Goal: Information Seeking & Learning: Learn about a topic

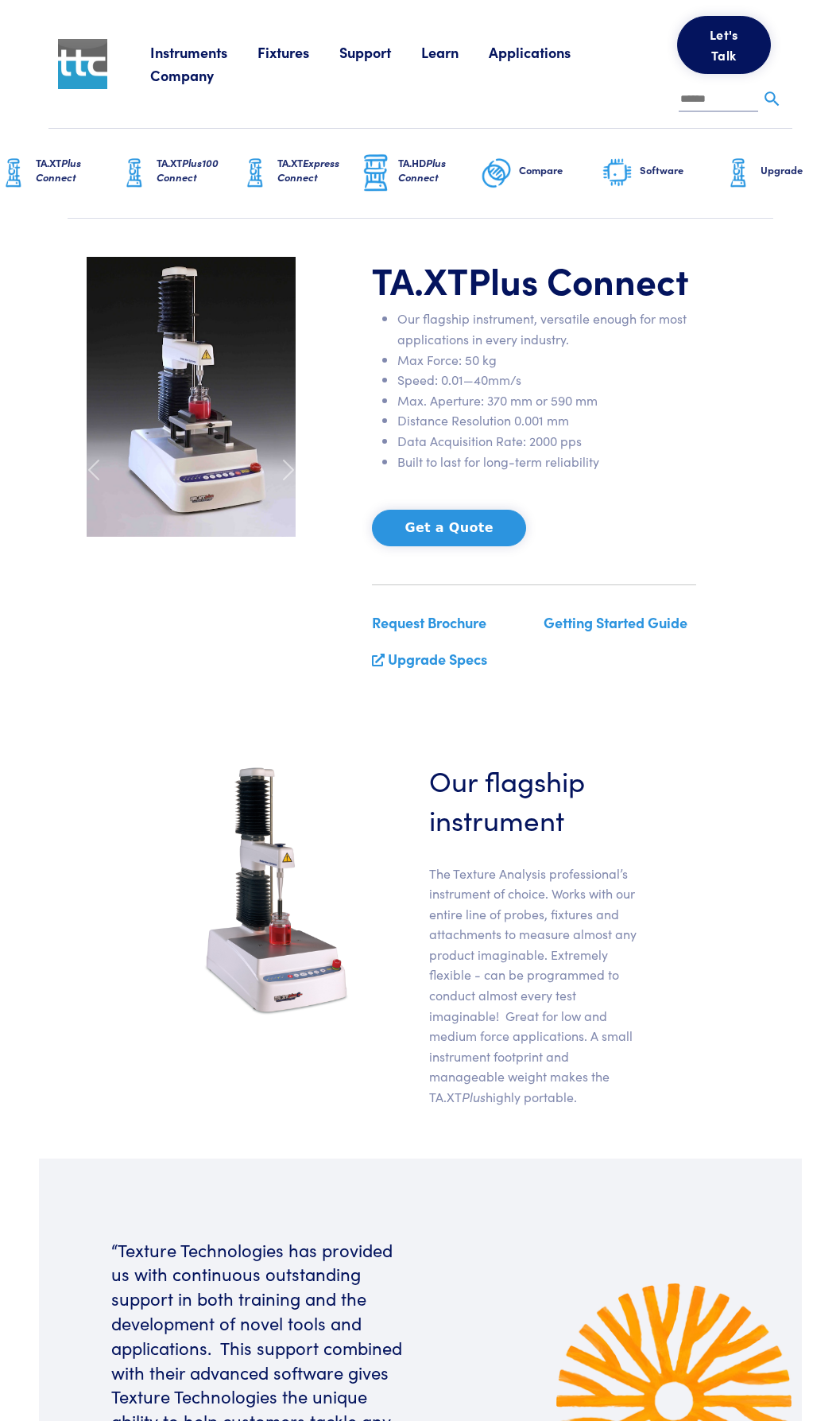
click at [465, 876] on p "The Texture Analysis professional’s instrument of choice. Works with our entire…" at bounding box center [534, 985] width 210 height 244
drag, startPoint x: 465, startPoint y: 876, endPoint x: 515, endPoint y: 875, distance: 50.0
click at [515, 875] on p "The Texture Analysis professional’s instrument of choice. Works with our entire…" at bounding box center [534, 985] width 210 height 244
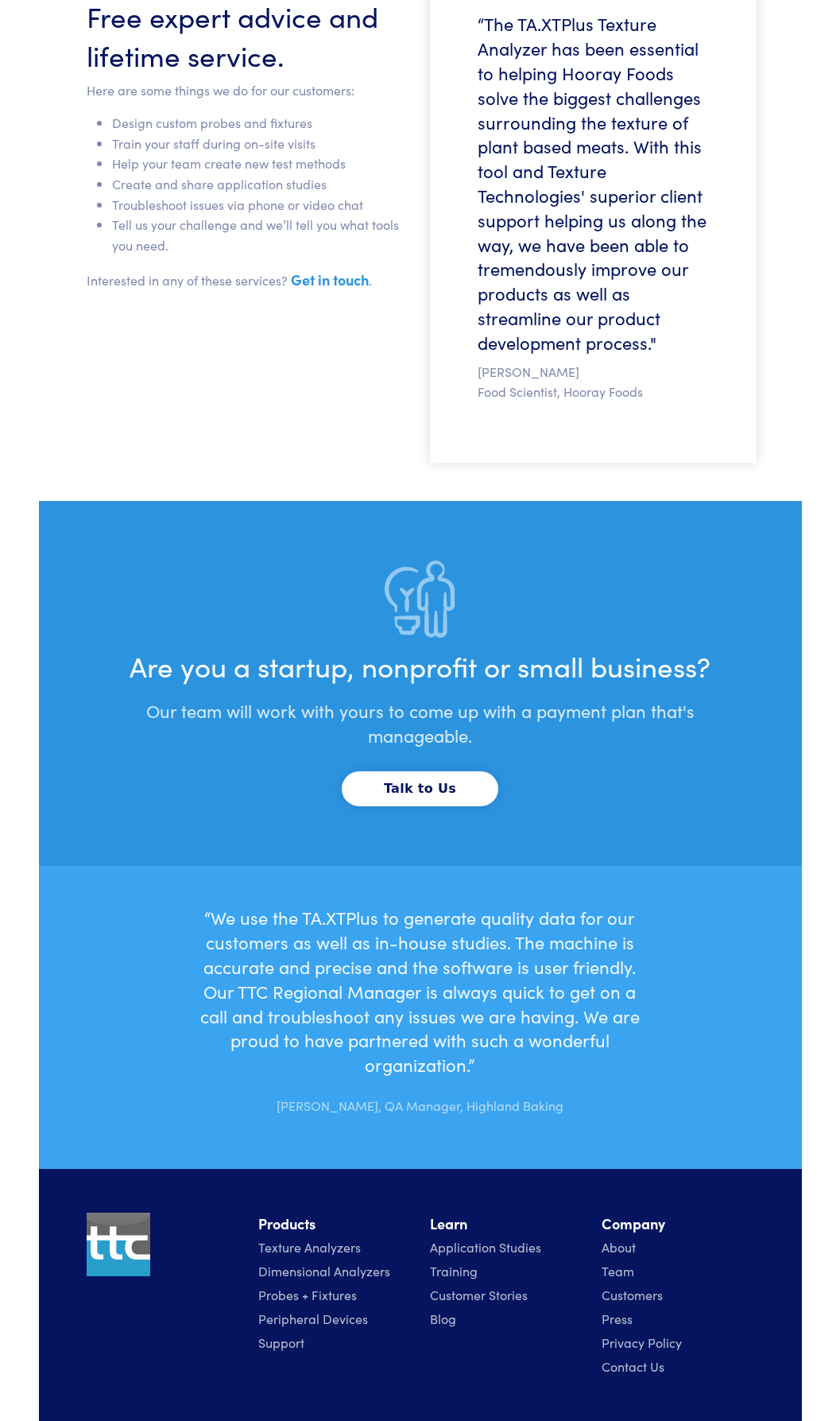
scroll to position [4784, 0]
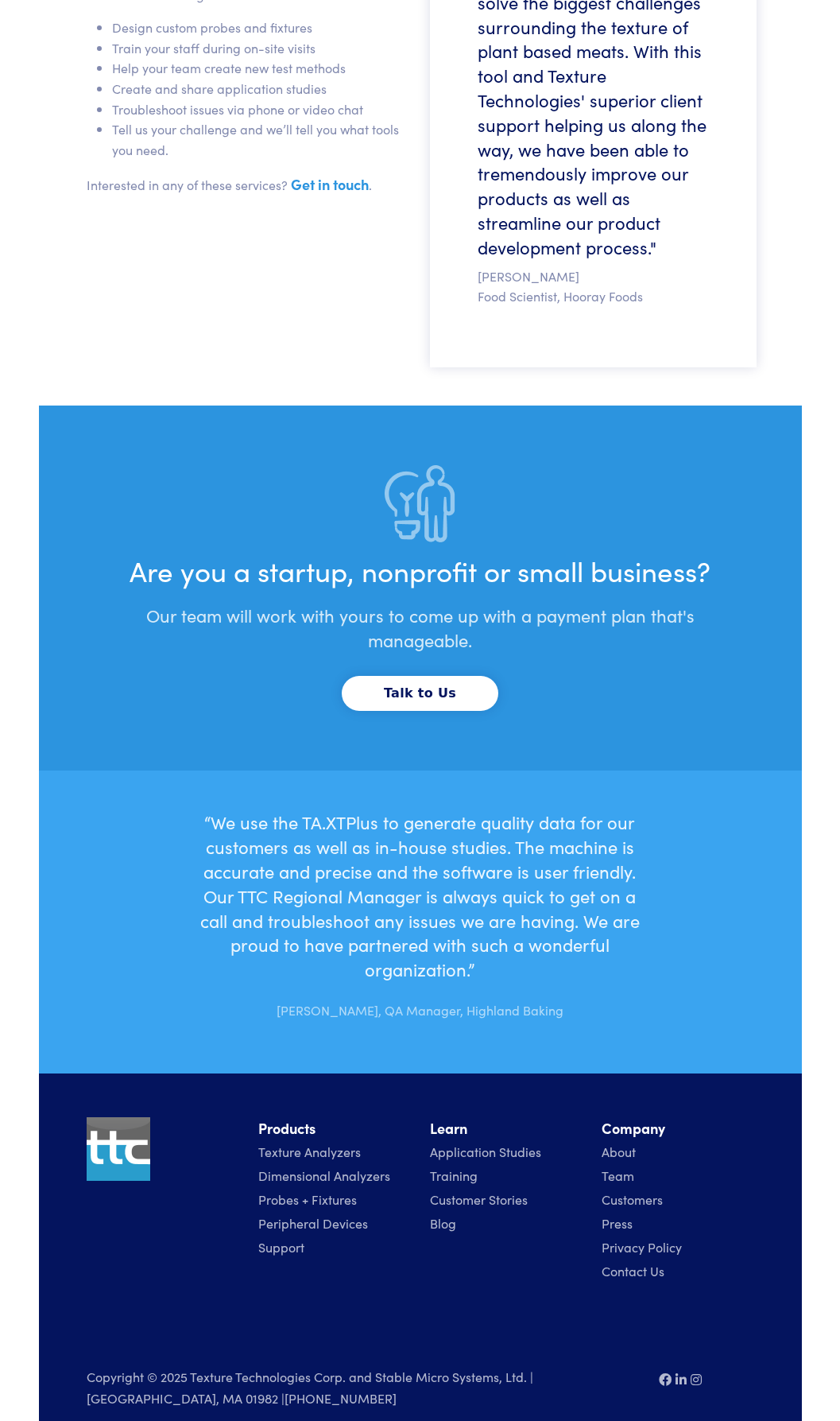
click at [217, 1366] on p "Copyright © 2025 Texture Technologies Corp. and Stable Micro Systems, Ltd. | [G…" at bounding box center [363, 1386] width 553 height 41
drag, startPoint x: 217, startPoint y: 1354, endPoint x: 329, endPoint y: 1348, distance: 112.2
click at [329, 1366] on p "Copyright © 2025 Texture Technologies Corp. and Stable Micro Systems, Ltd. | [G…" at bounding box center [363, 1386] width 553 height 41
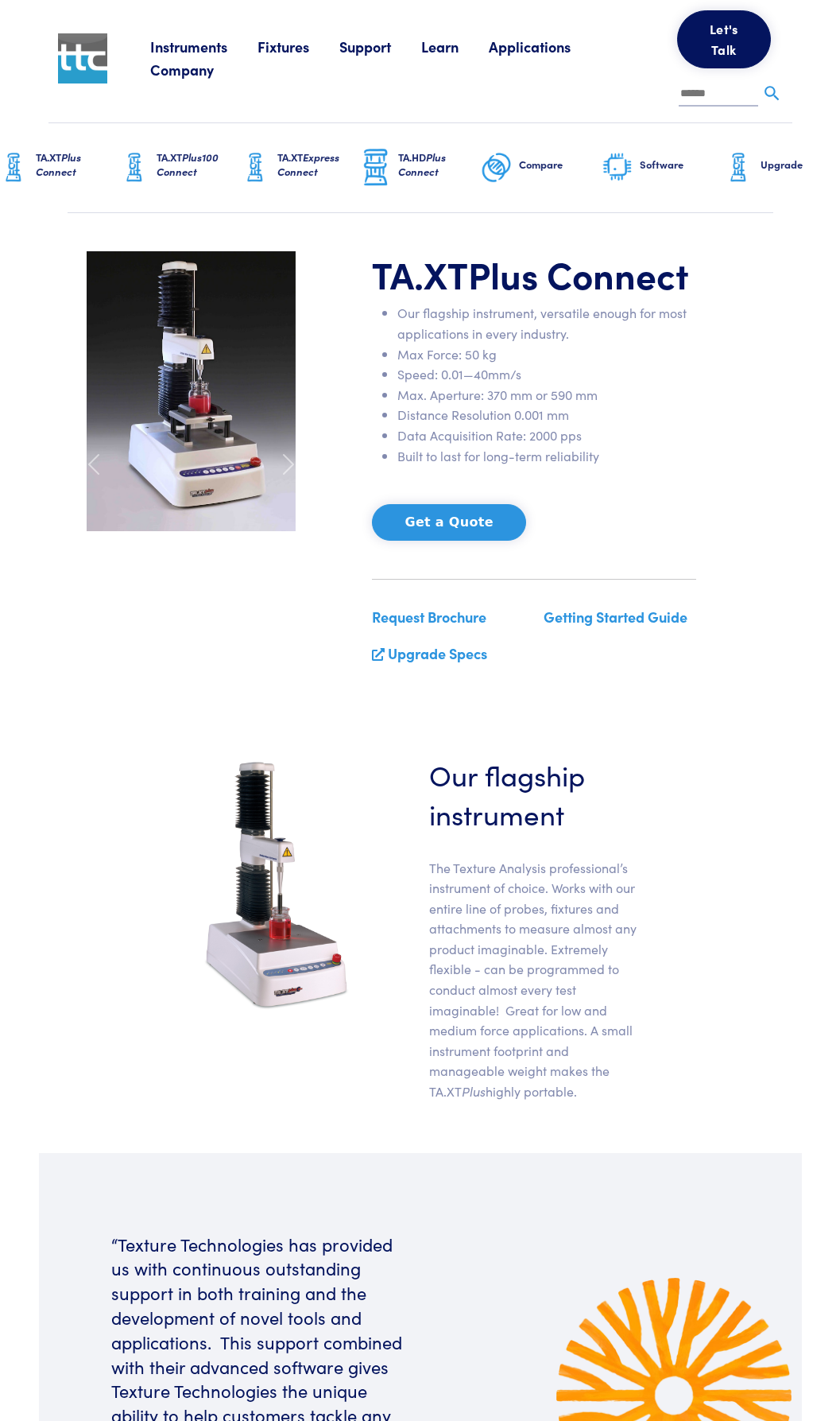
scroll to position [0, 0]
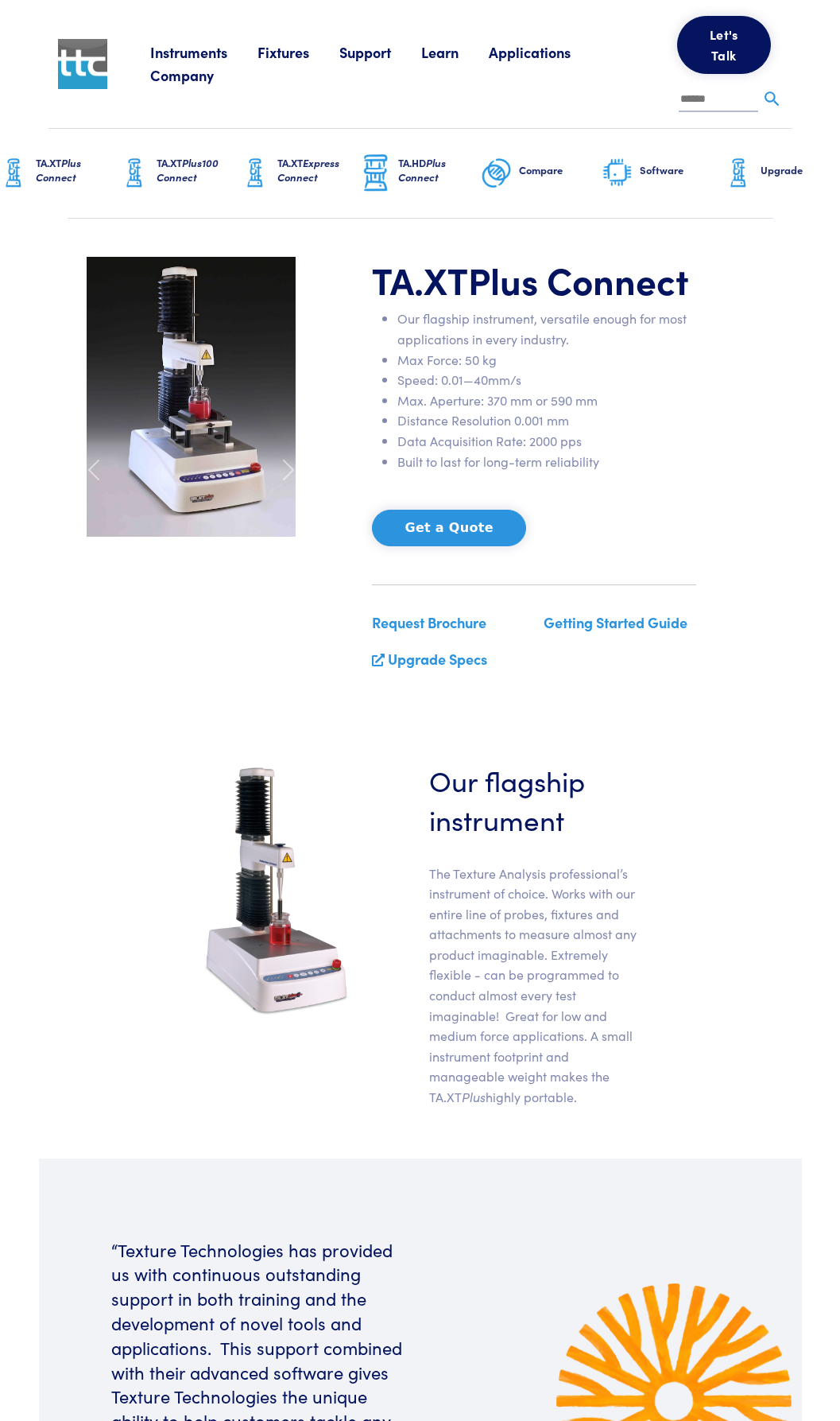
click at [619, 622] on link "Getting Started Guide" at bounding box center [615, 622] width 144 height 20
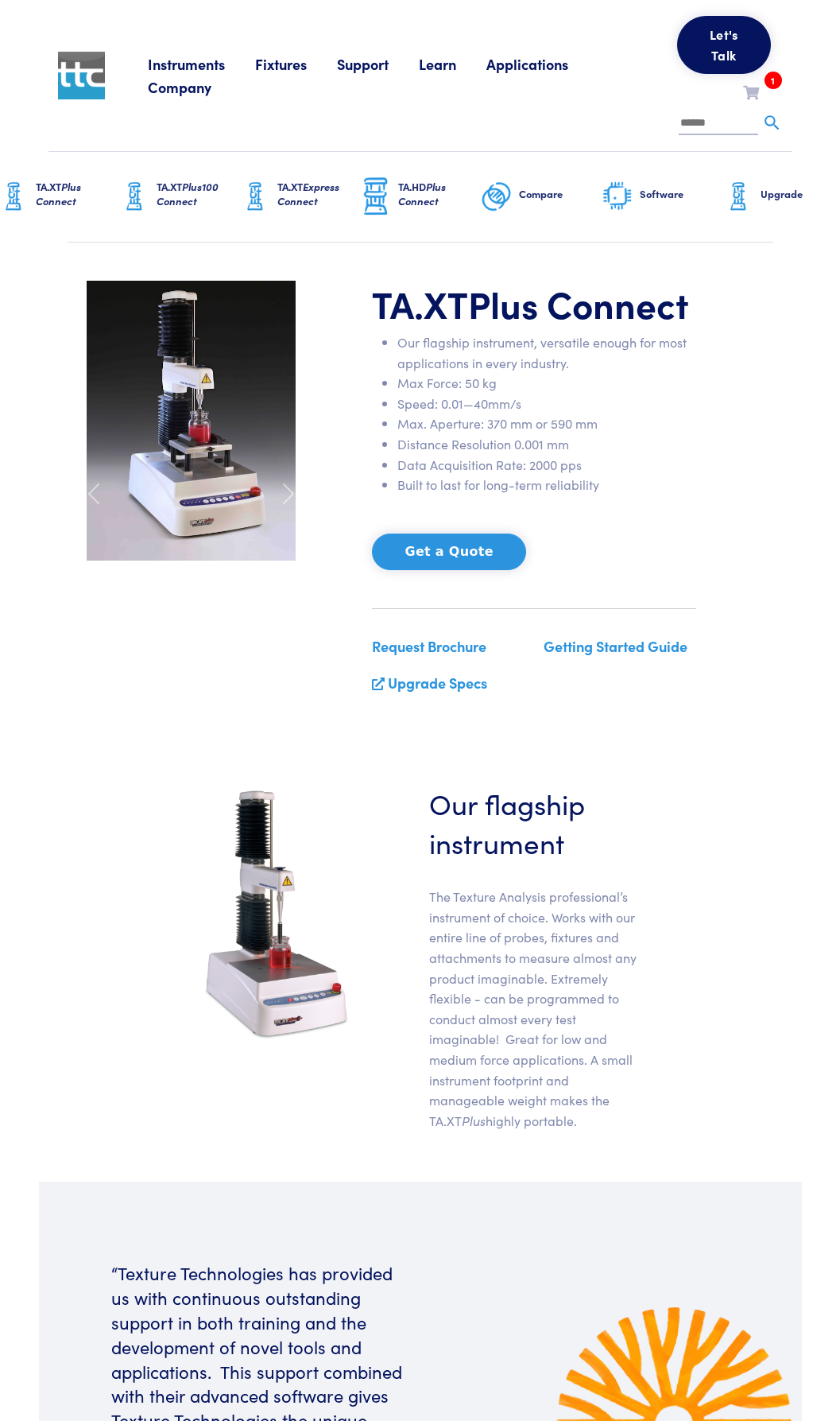
click at [381, 304] on h1 "TA.XT Plus Connect" at bounding box center [534, 303] width 325 height 46
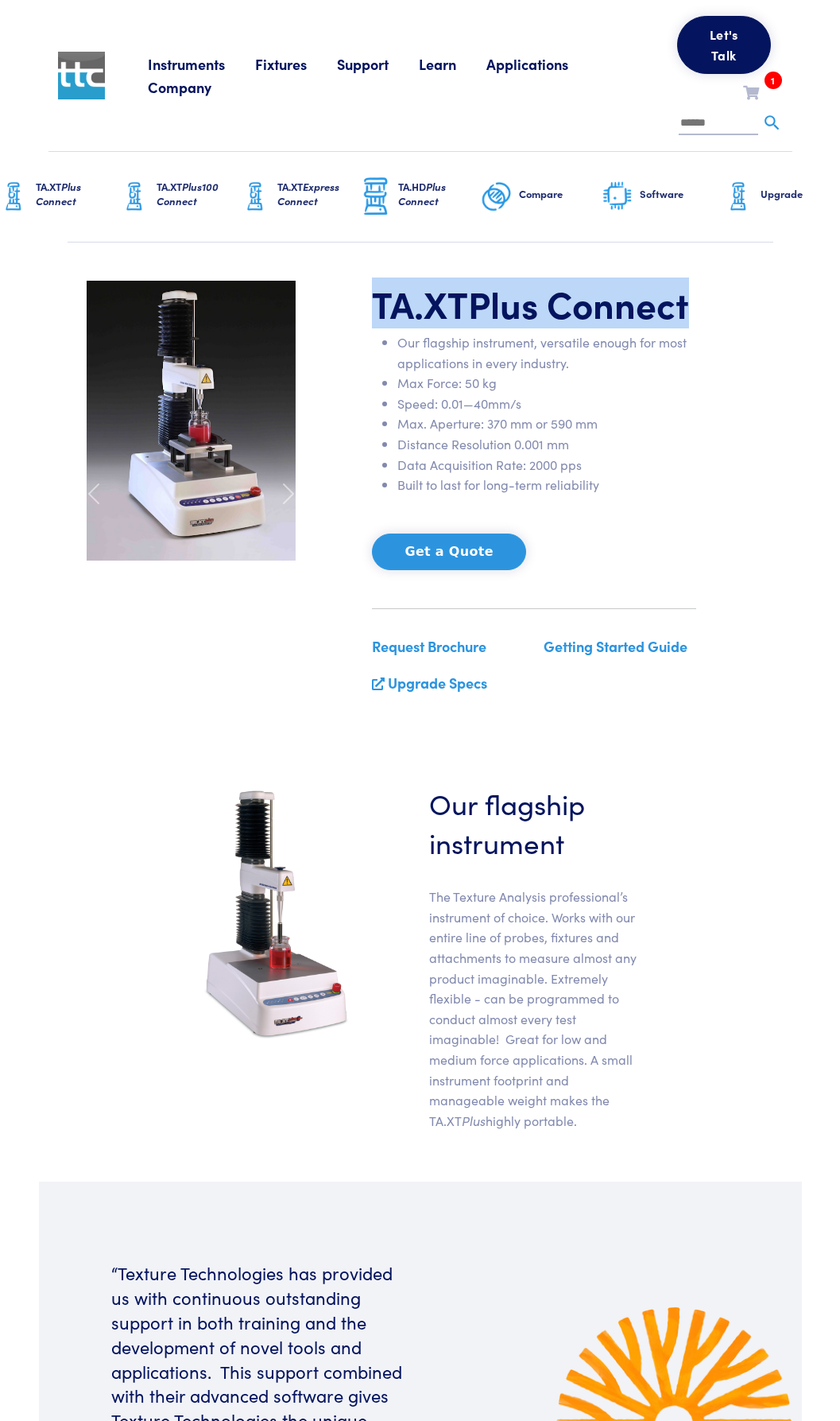
drag, startPoint x: 381, startPoint y: 304, endPoint x: 627, endPoint y: 294, distance: 246.2
click at [627, 294] on h1 "TA.XT Plus Connect" at bounding box center [534, 303] width 325 height 46
copy h1 "TA.XT Plus Connect"
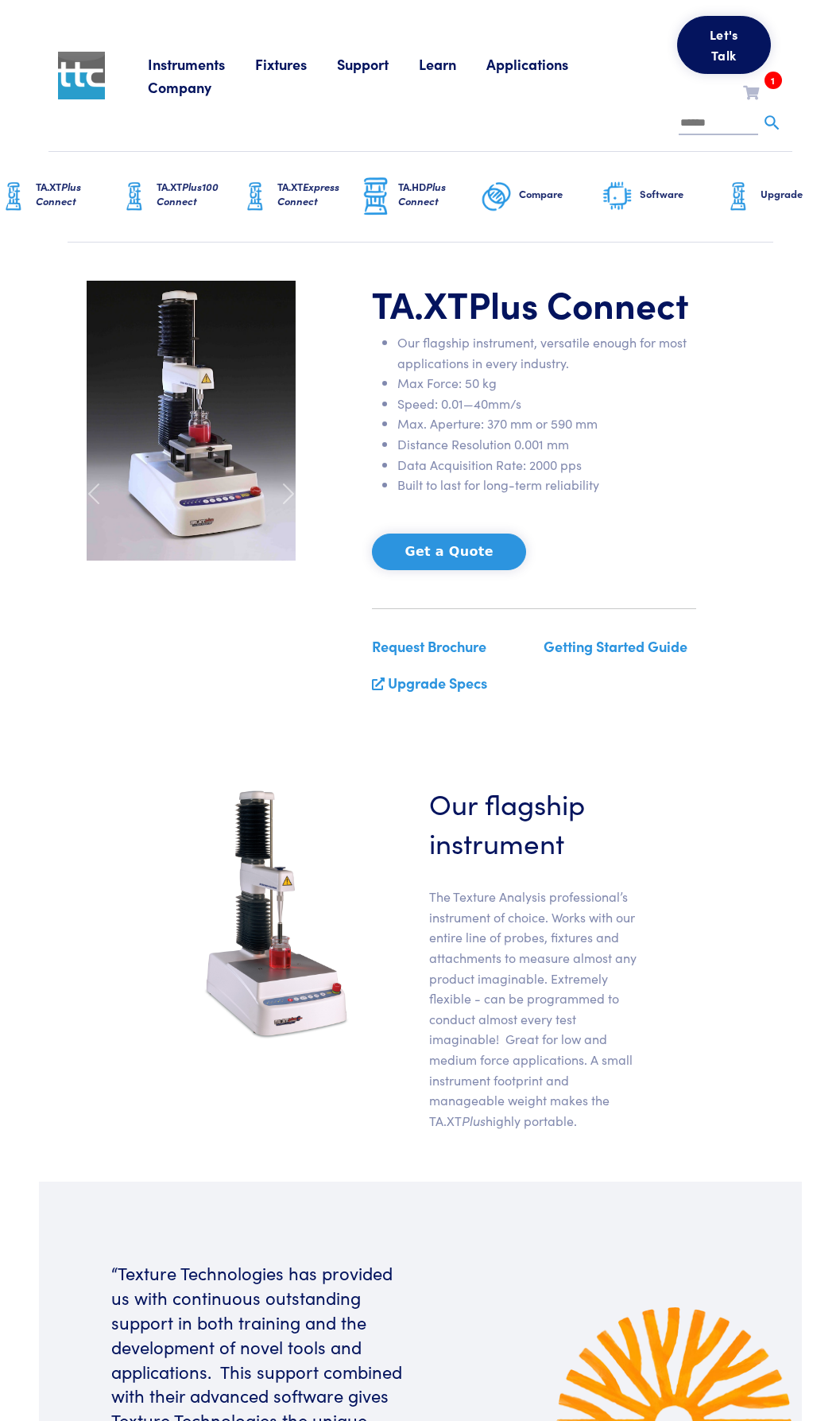
drag, startPoint x: 91, startPoint y: 763, endPoint x: 127, endPoint y: 752, distance: 37.6
click at [91, 763] on section "Our flagship instrument The Texture Analysis professional’s instrument of choic…" at bounding box center [420, 963] width 744 height 437
click at [662, 453] on li "Distance Resolution 0.001 mm" at bounding box center [546, 445] width 299 height 21
